Goal: Complete application form

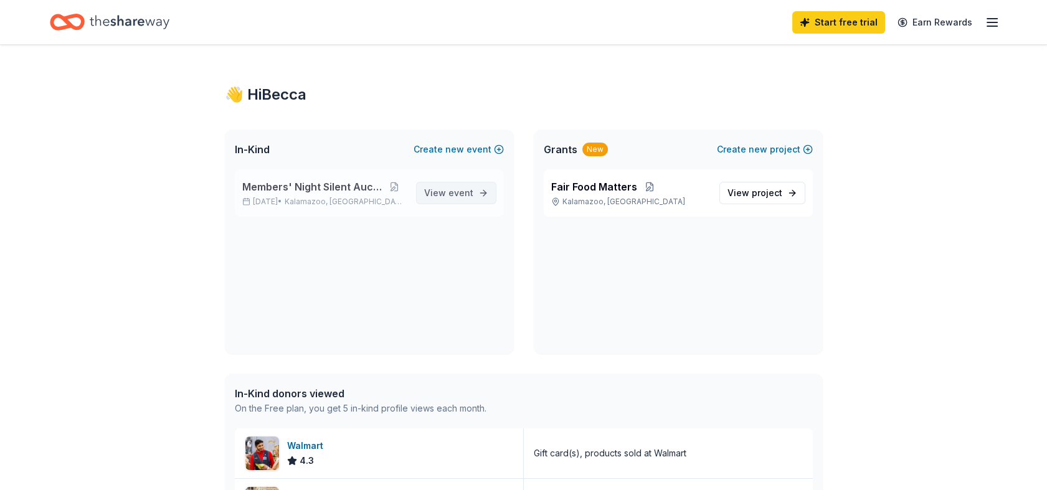
click at [468, 198] on span "event" at bounding box center [461, 193] width 25 height 11
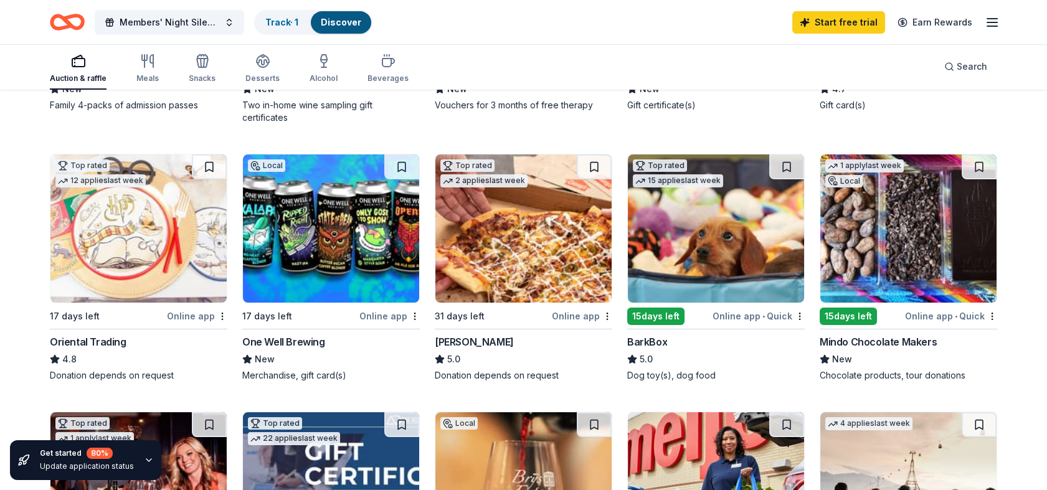
scroll to position [138, 0]
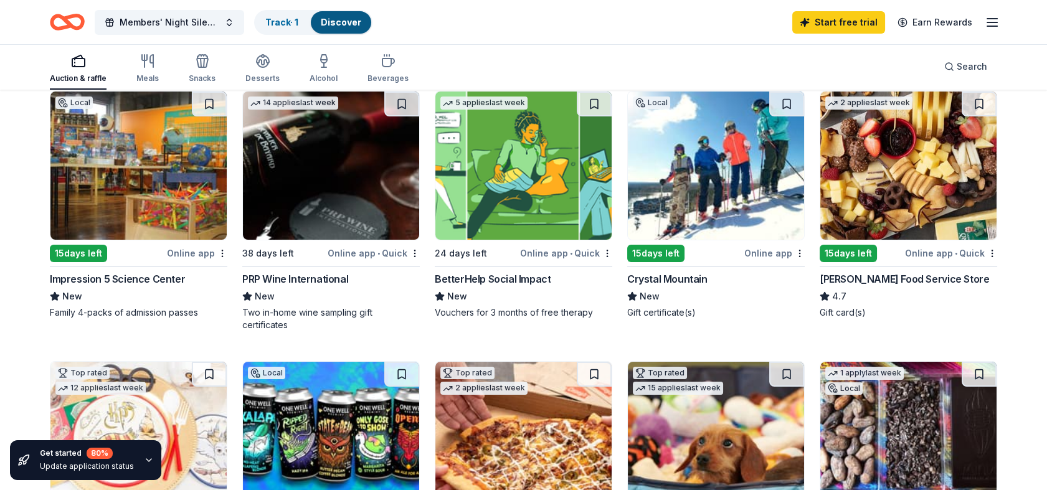
click at [154, 197] on img at bounding box center [138, 166] width 176 height 148
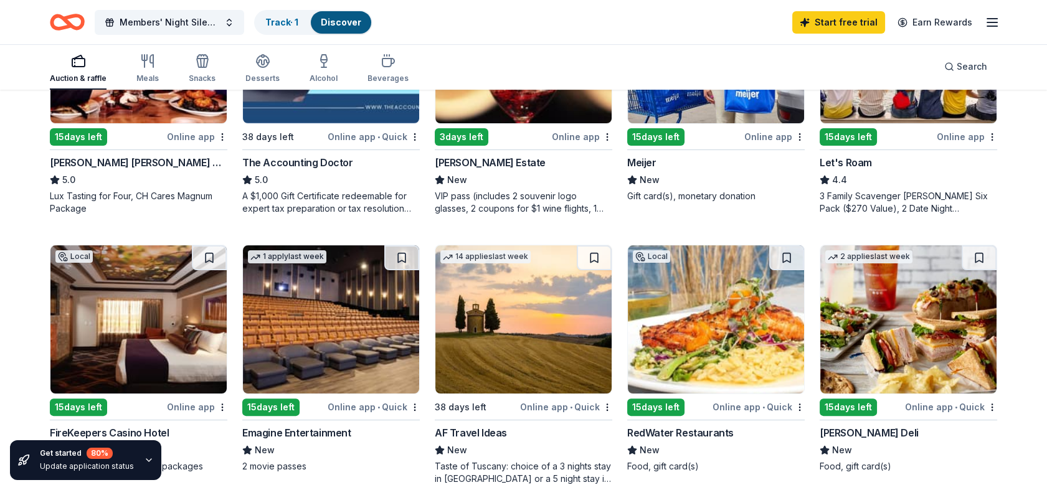
scroll to position [623, 0]
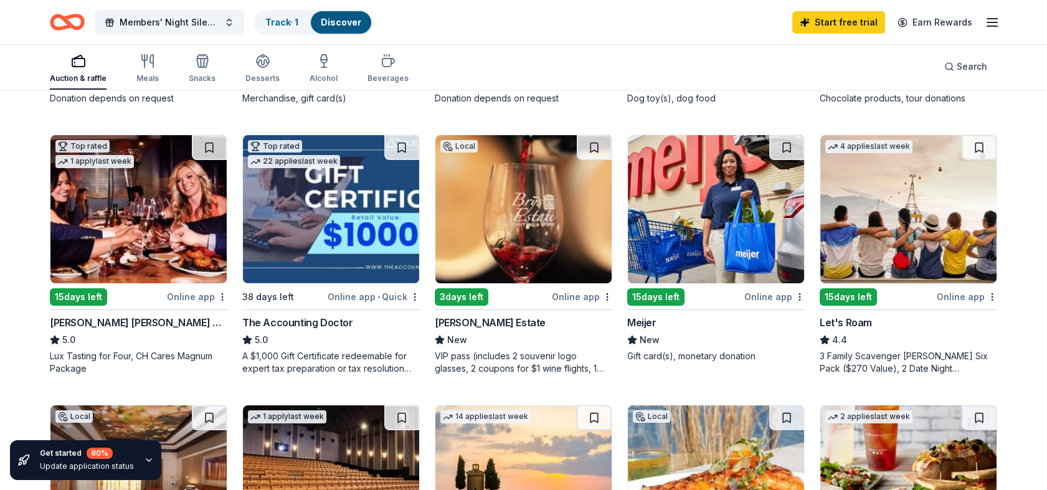
click at [159, 69] on div "Auction & raffle Meals Snacks Desserts Alcohol Beverages" at bounding box center [229, 69] width 359 height 41
click at [150, 65] on icon "button" at bounding box center [147, 61] width 15 height 15
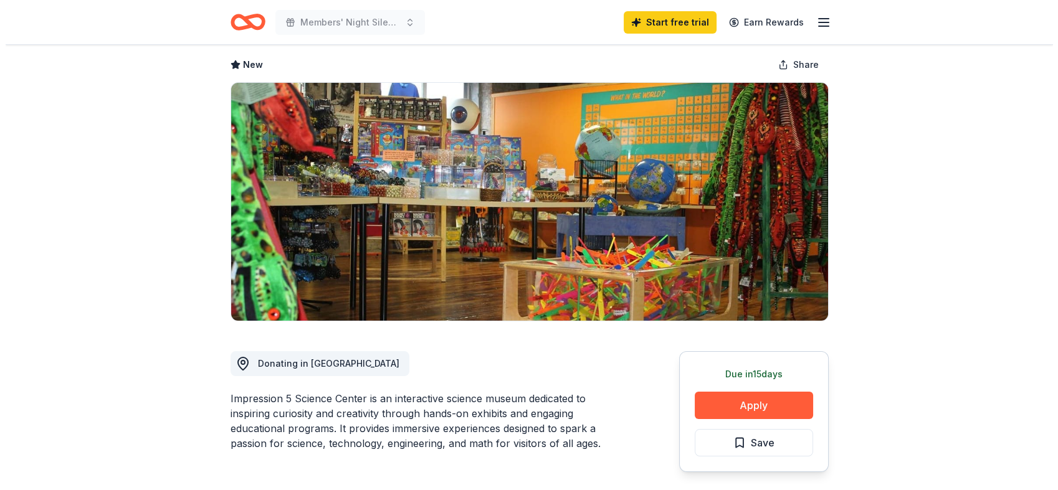
scroll to position [138, 0]
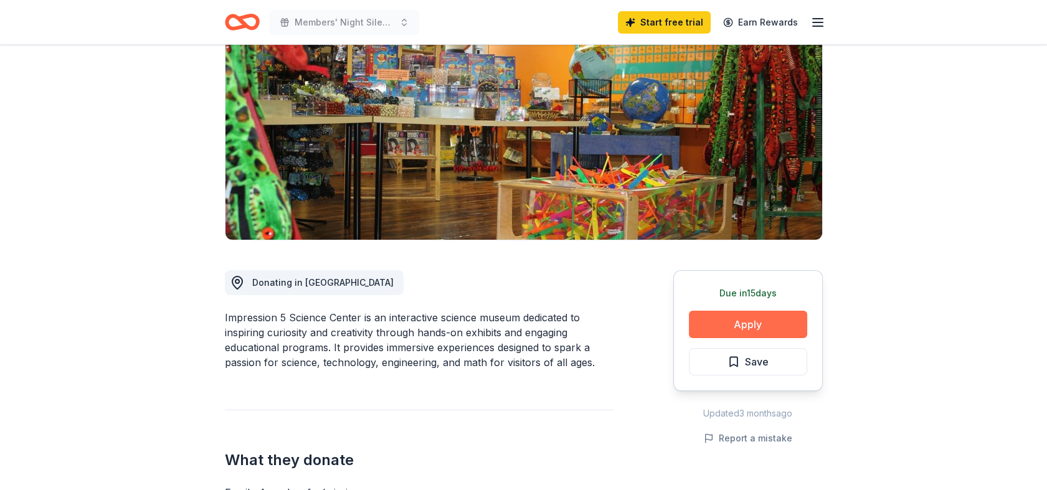
click at [764, 323] on button "Apply" at bounding box center [748, 324] width 118 height 27
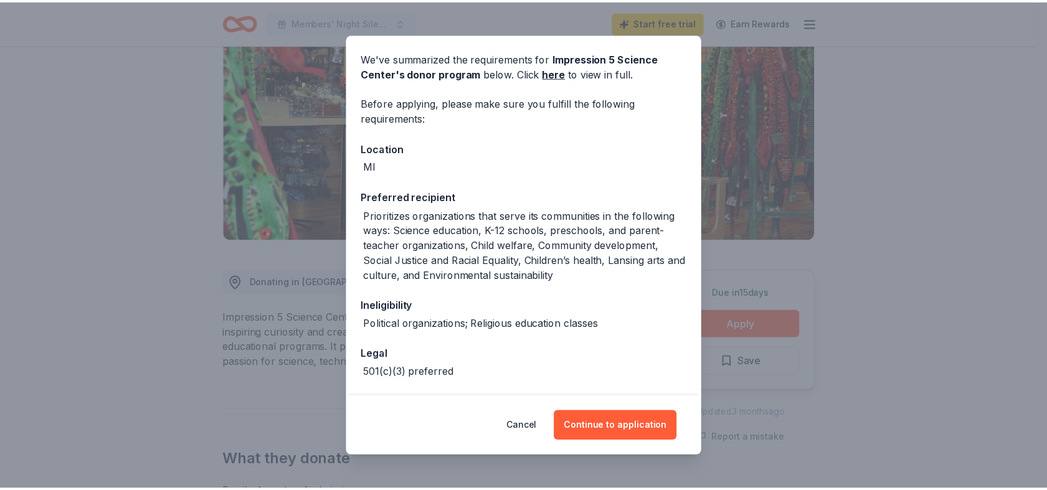
scroll to position [93, 0]
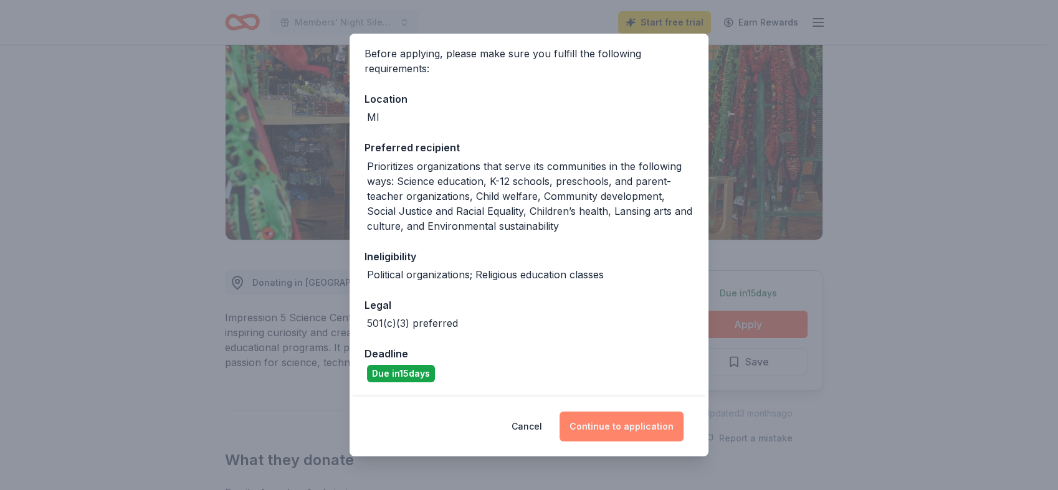
click at [607, 427] on button "Continue to application" at bounding box center [621, 427] width 124 height 30
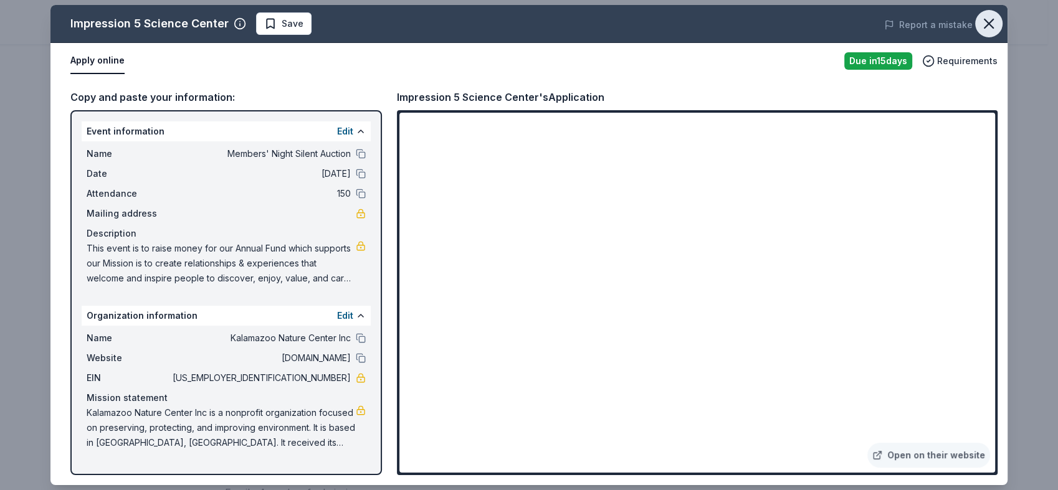
click at [988, 25] on icon "button" at bounding box center [988, 23] width 17 height 17
